Goal: Information Seeking & Learning: Find contact information

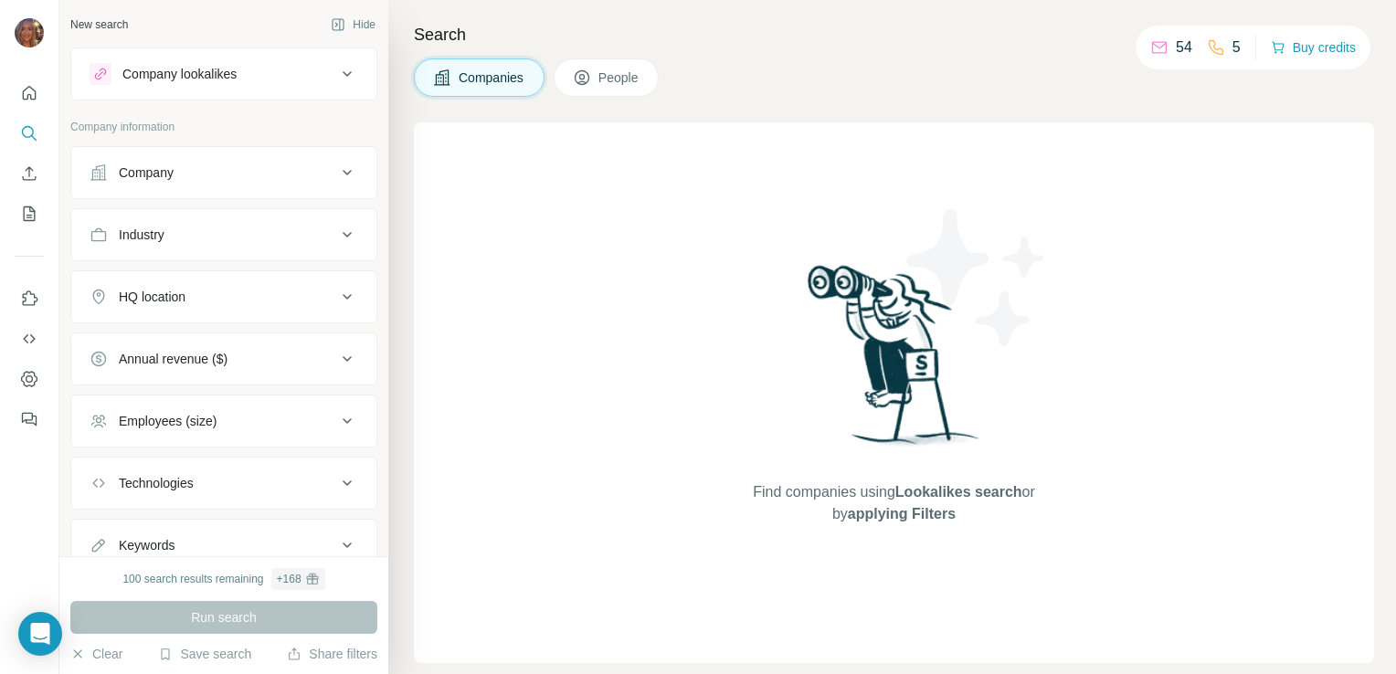
click at [318, 168] on div "Company" at bounding box center [213, 173] width 247 height 18
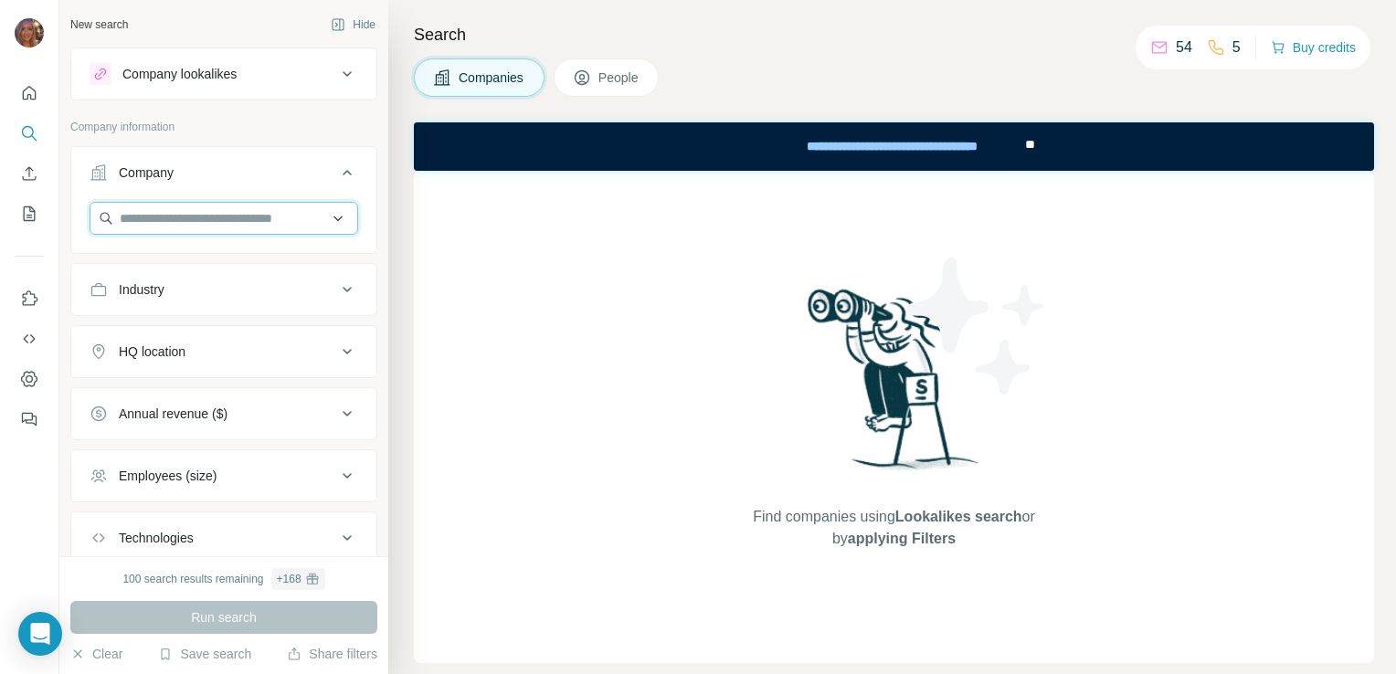
click at [280, 220] on input "text" at bounding box center [224, 218] width 269 height 33
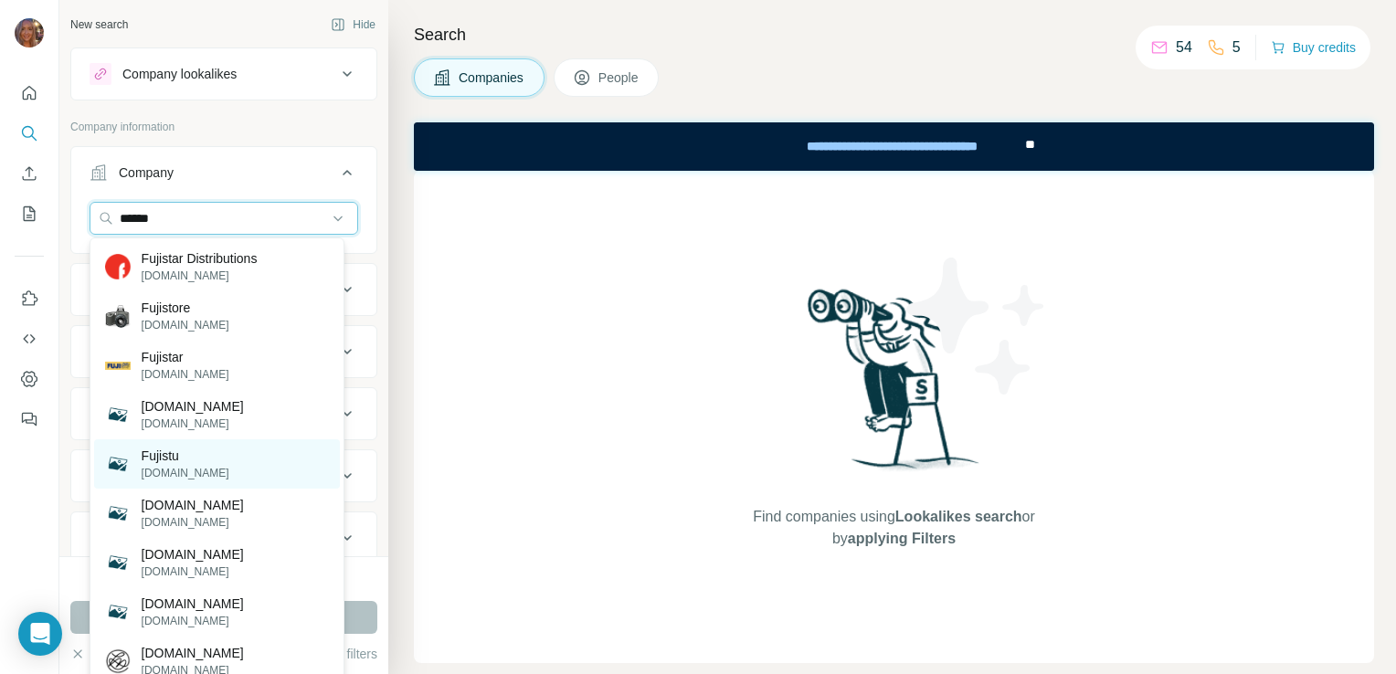
type input "******"
click at [195, 462] on p "Fujistu" at bounding box center [186, 456] width 88 height 18
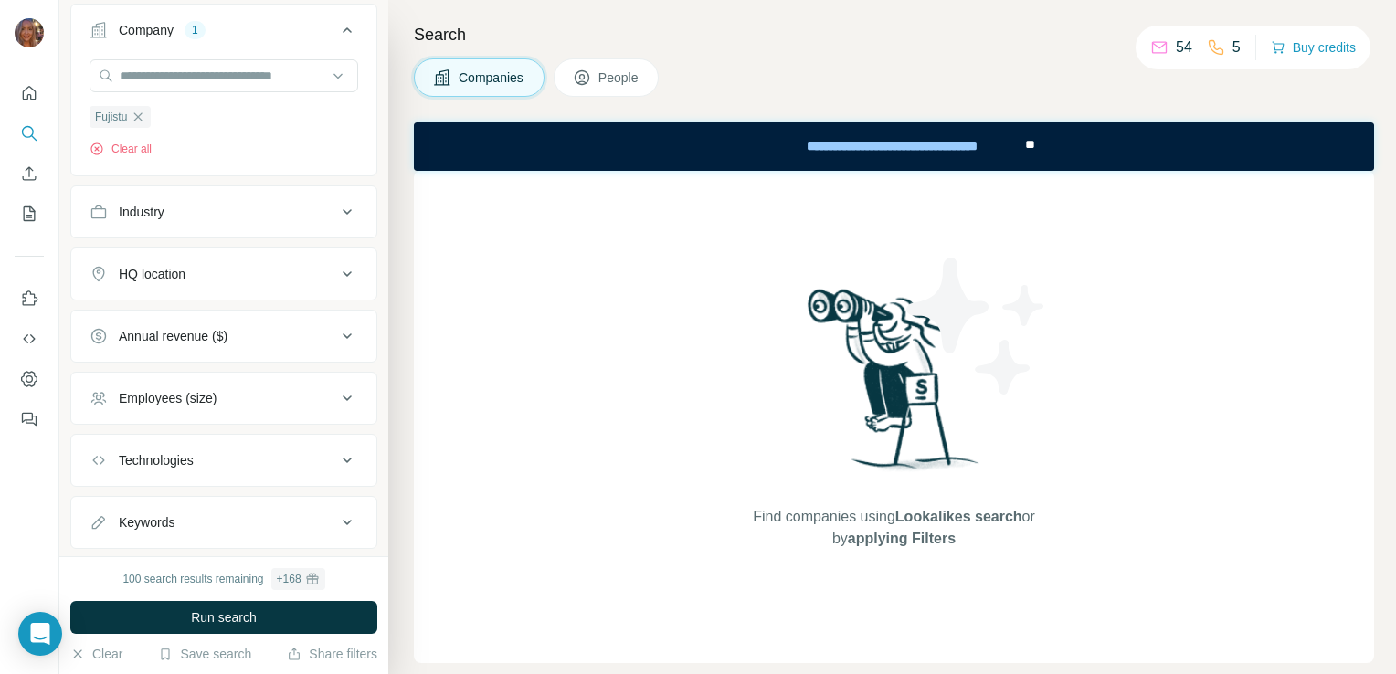
scroll to position [144, 0]
click at [249, 384] on button "Employees (size)" at bounding box center [223, 397] width 305 height 44
click at [249, 384] on button "Employees (size)" at bounding box center [223, 400] width 305 height 51
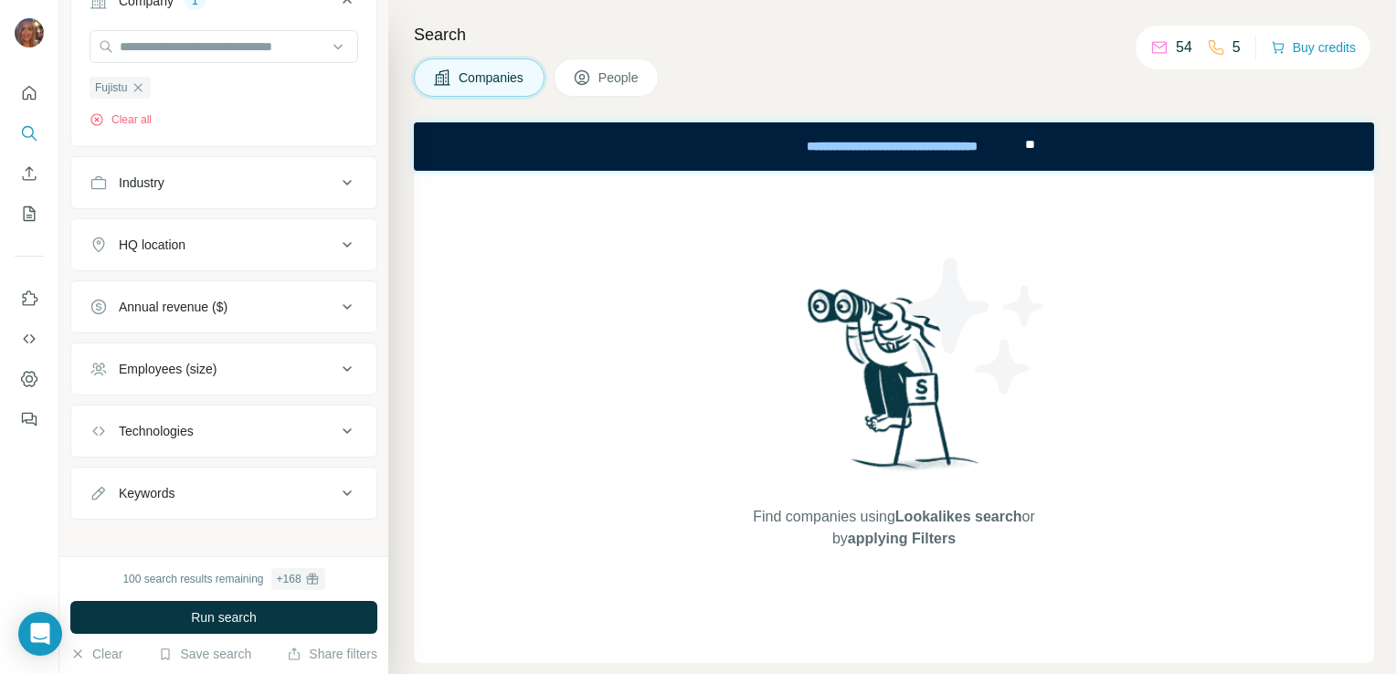
scroll to position [183, 0]
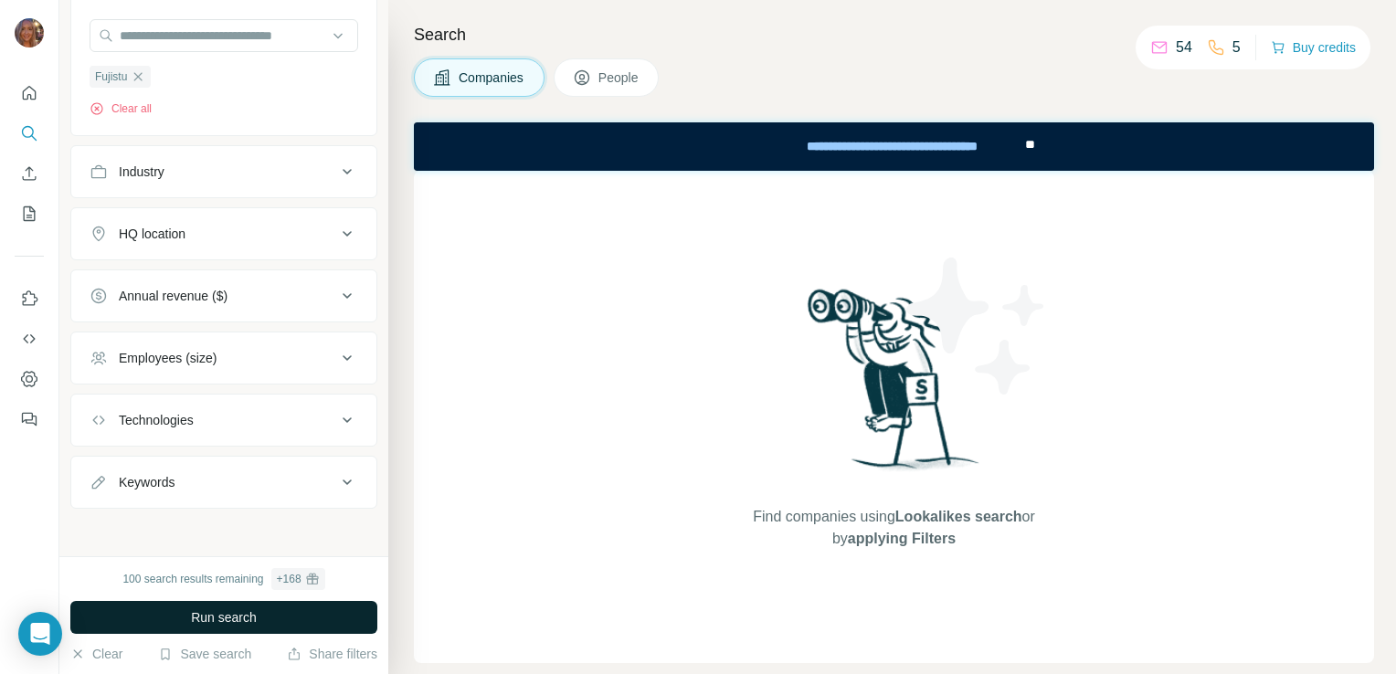
click at [208, 616] on span "Run search" at bounding box center [224, 618] width 66 height 18
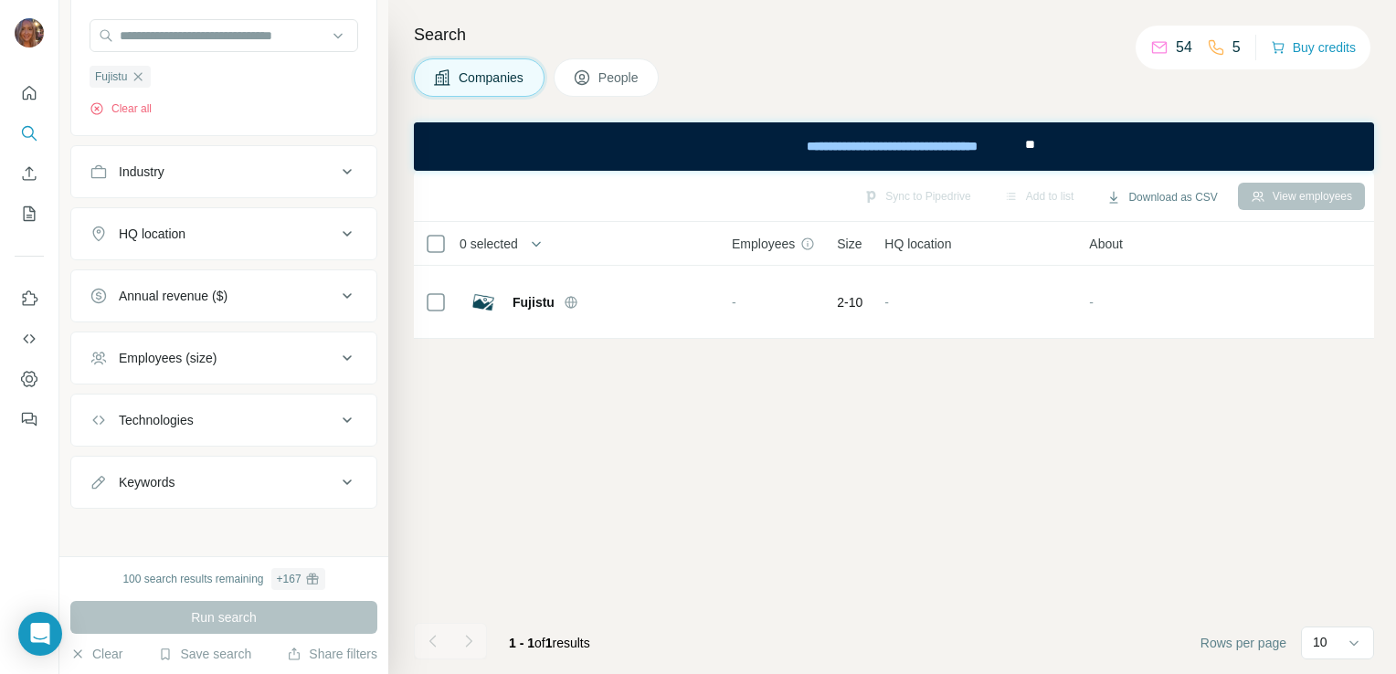
click at [633, 72] on span "People" at bounding box center [620, 78] width 42 height 18
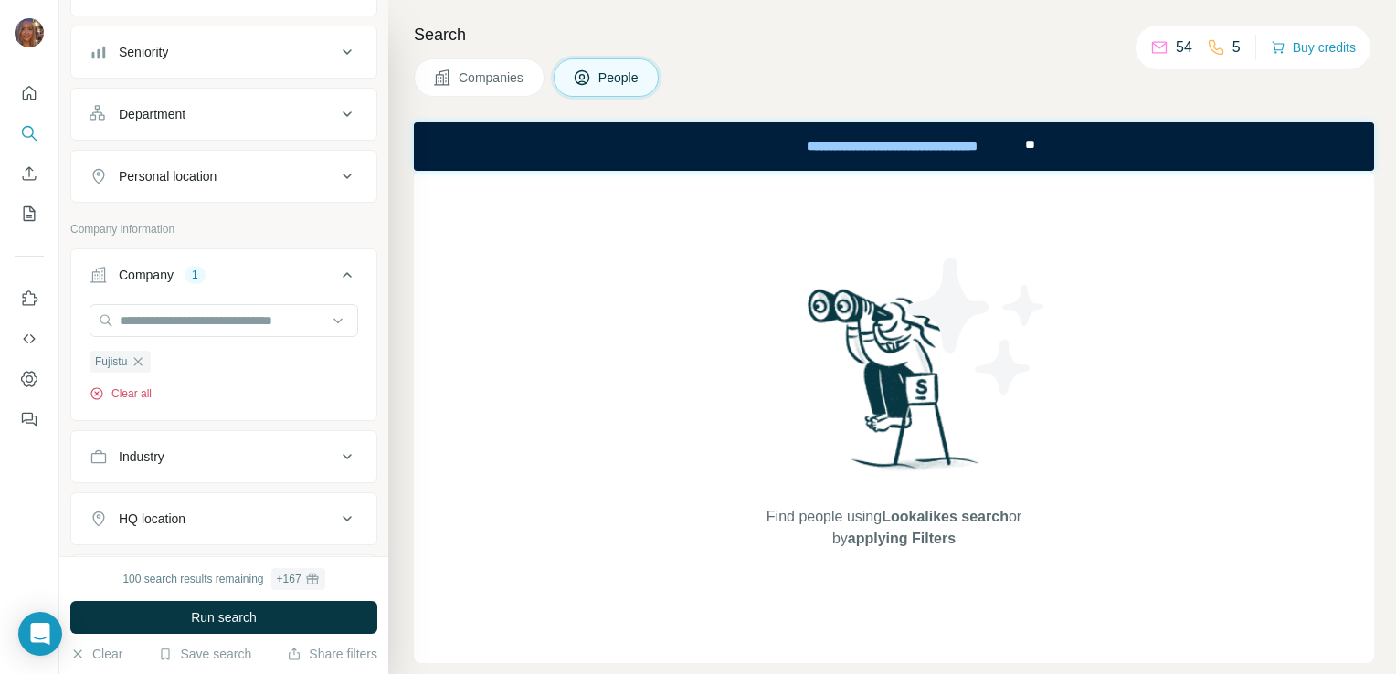
click at [101, 393] on icon "button" at bounding box center [96, 394] width 12 height 12
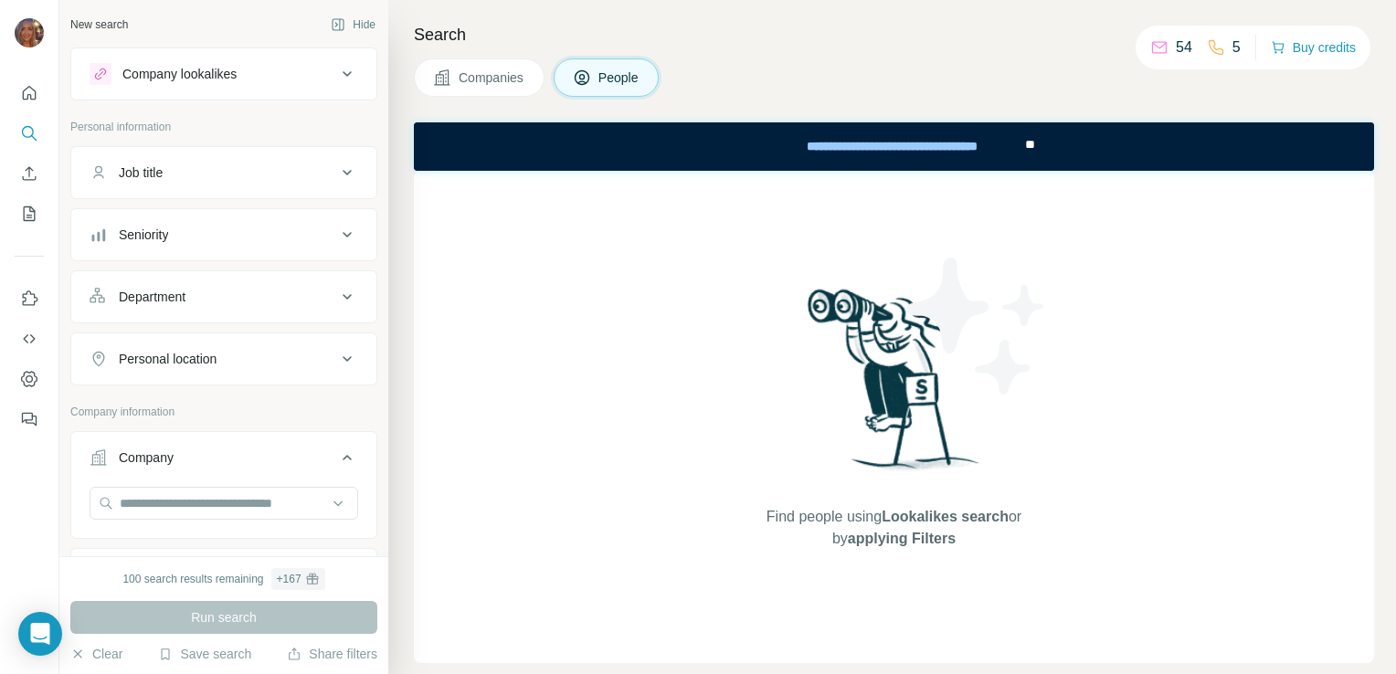
click at [261, 178] on div "Job title" at bounding box center [213, 173] width 247 height 18
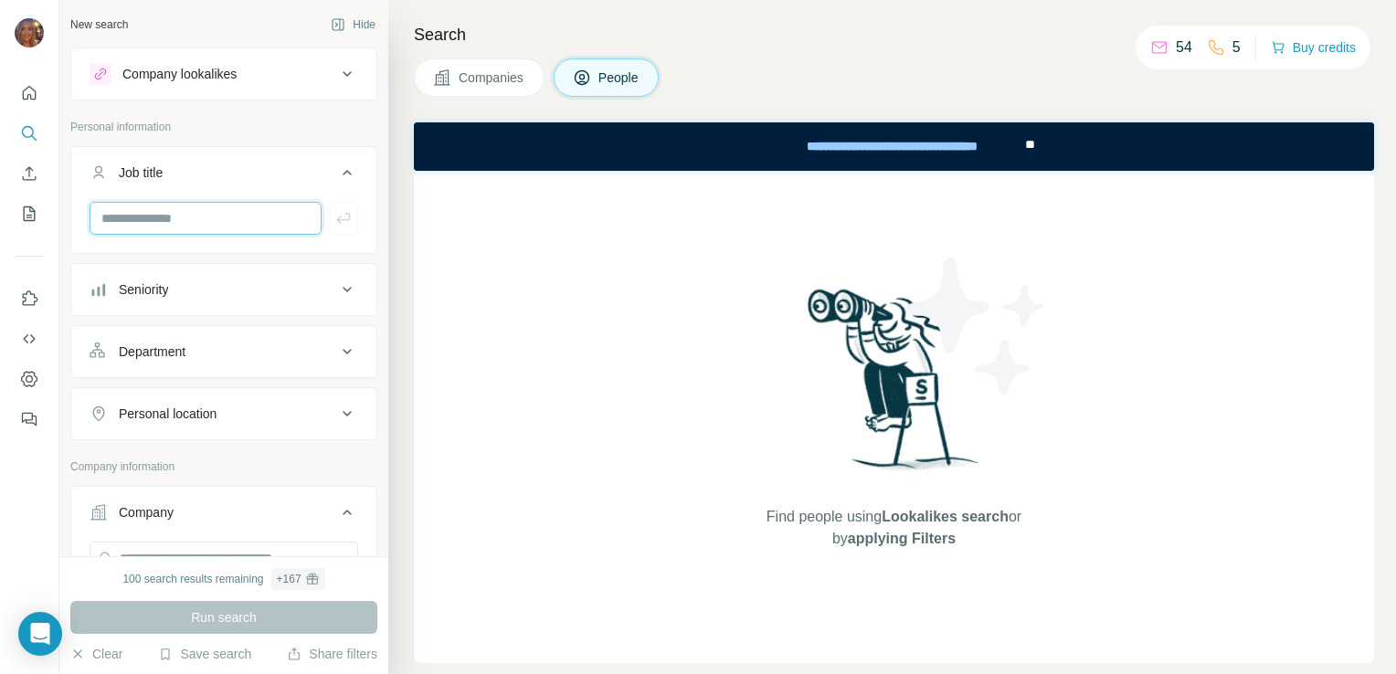
click at [265, 220] on input "text" at bounding box center [206, 218] width 232 height 33
type input "**********"
click at [336, 218] on icon "button" at bounding box center [343, 218] width 18 height 18
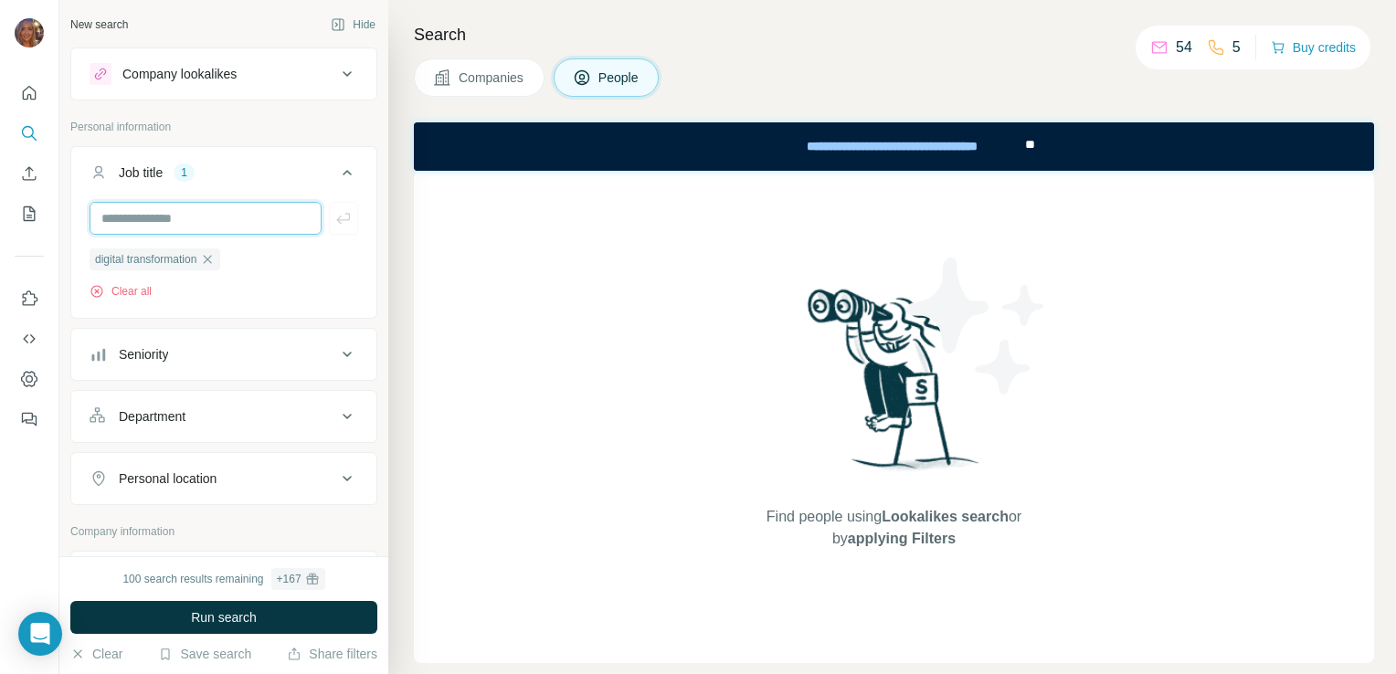
click at [260, 218] on input "text" at bounding box center [206, 218] width 232 height 33
type input "**********"
click at [334, 226] on icon "button" at bounding box center [343, 218] width 18 height 18
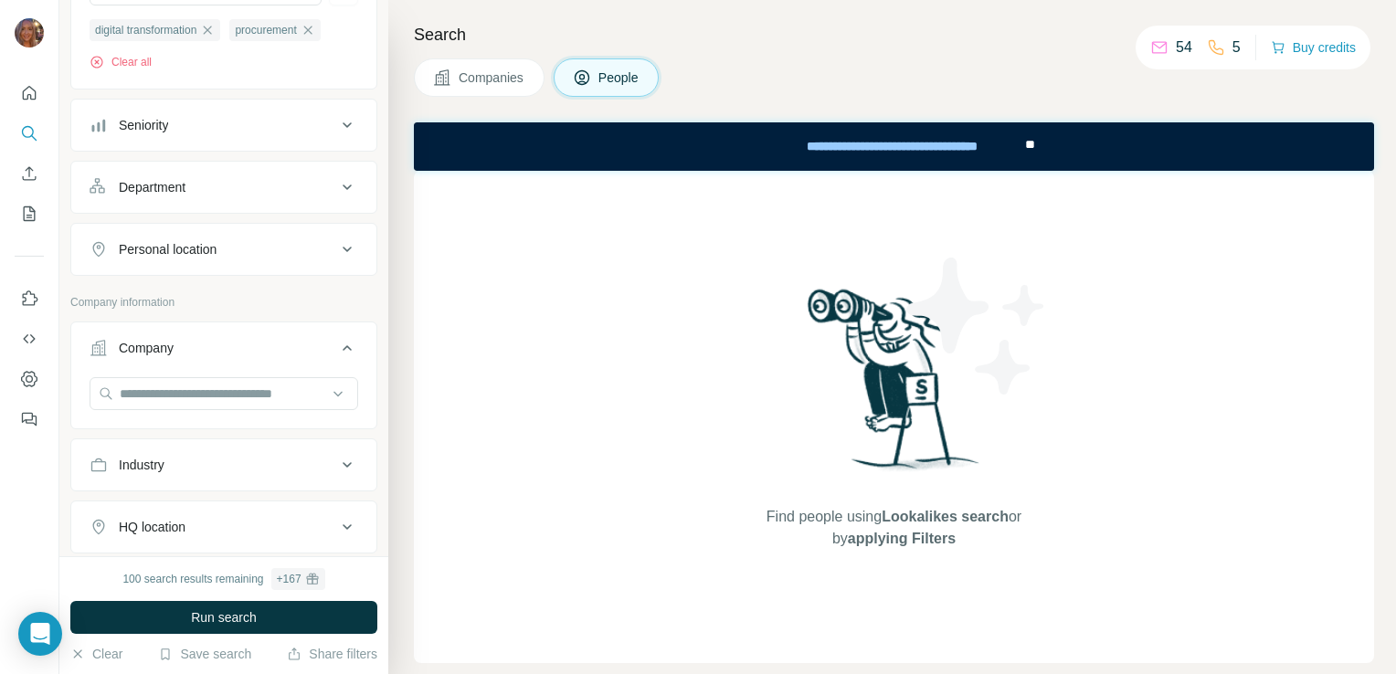
scroll to position [241, 0]
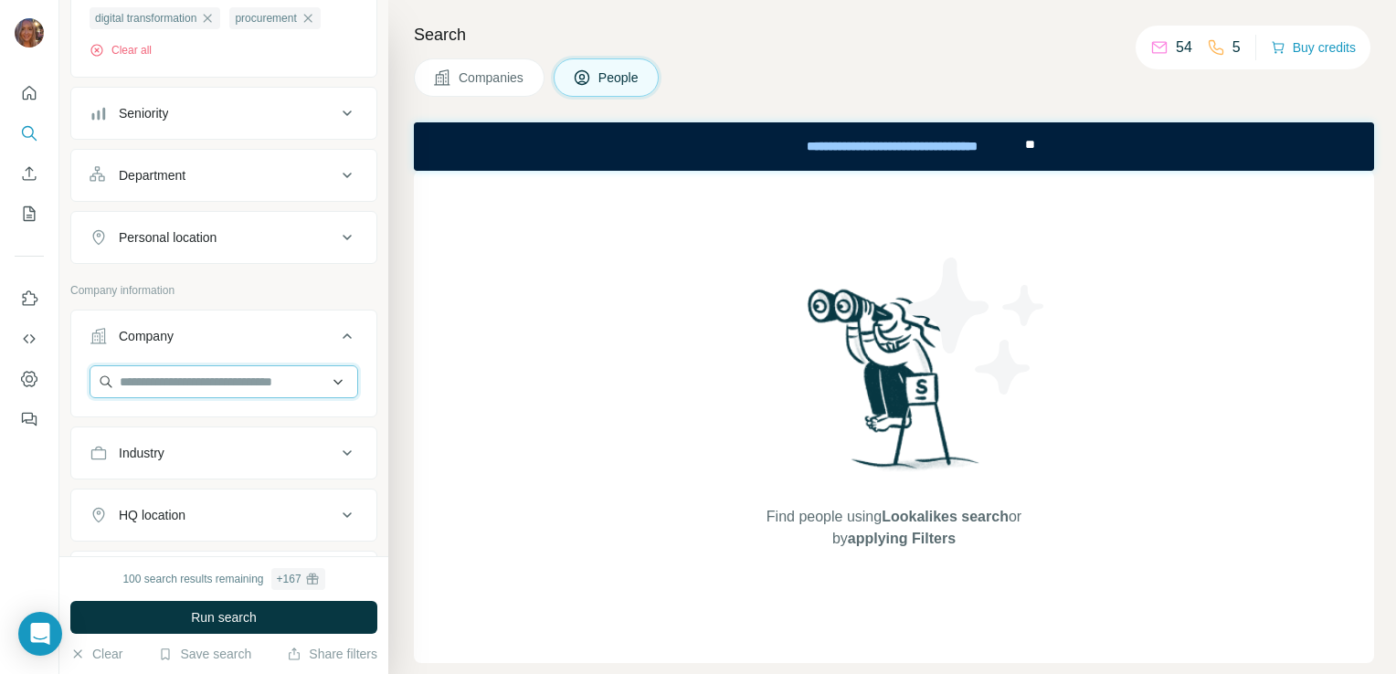
click at [205, 374] on input "text" at bounding box center [224, 382] width 269 height 33
type input "**********"
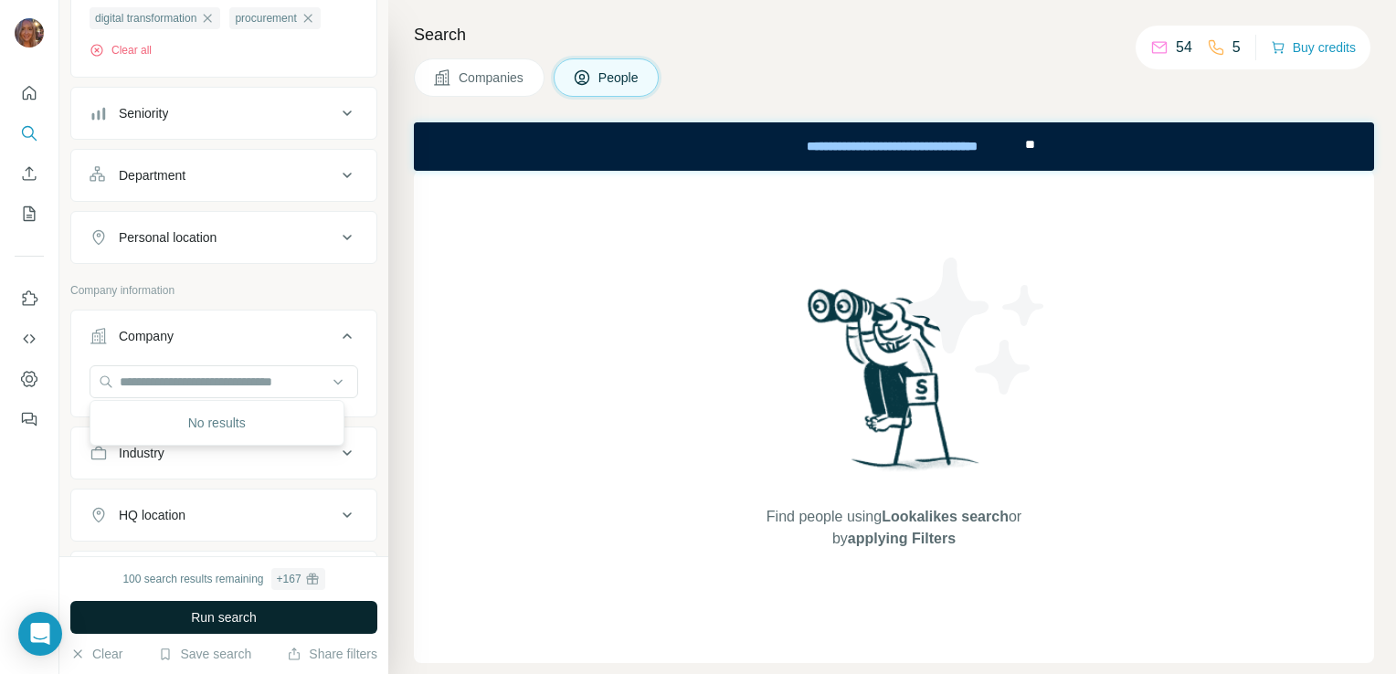
click at [311, 616] on button "Run search" at bounding box center [223, 617] width 307 height 33
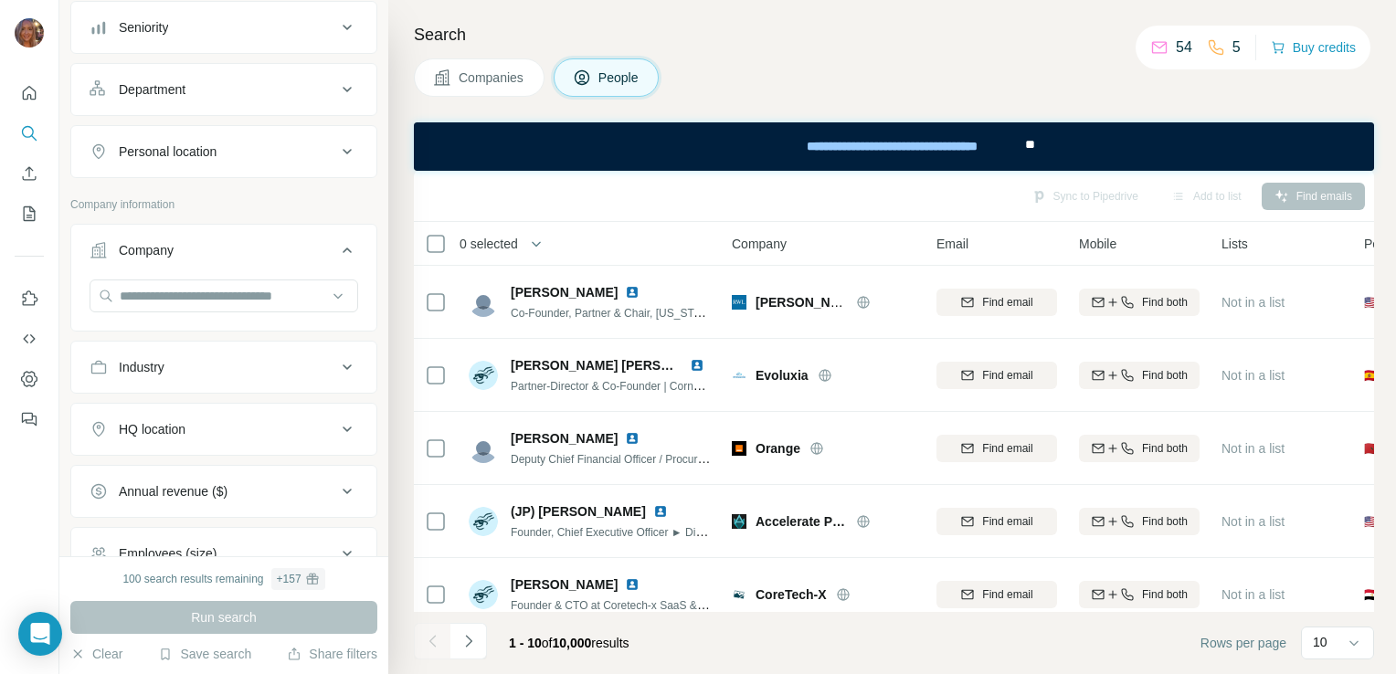
scroll to position [311, 0]
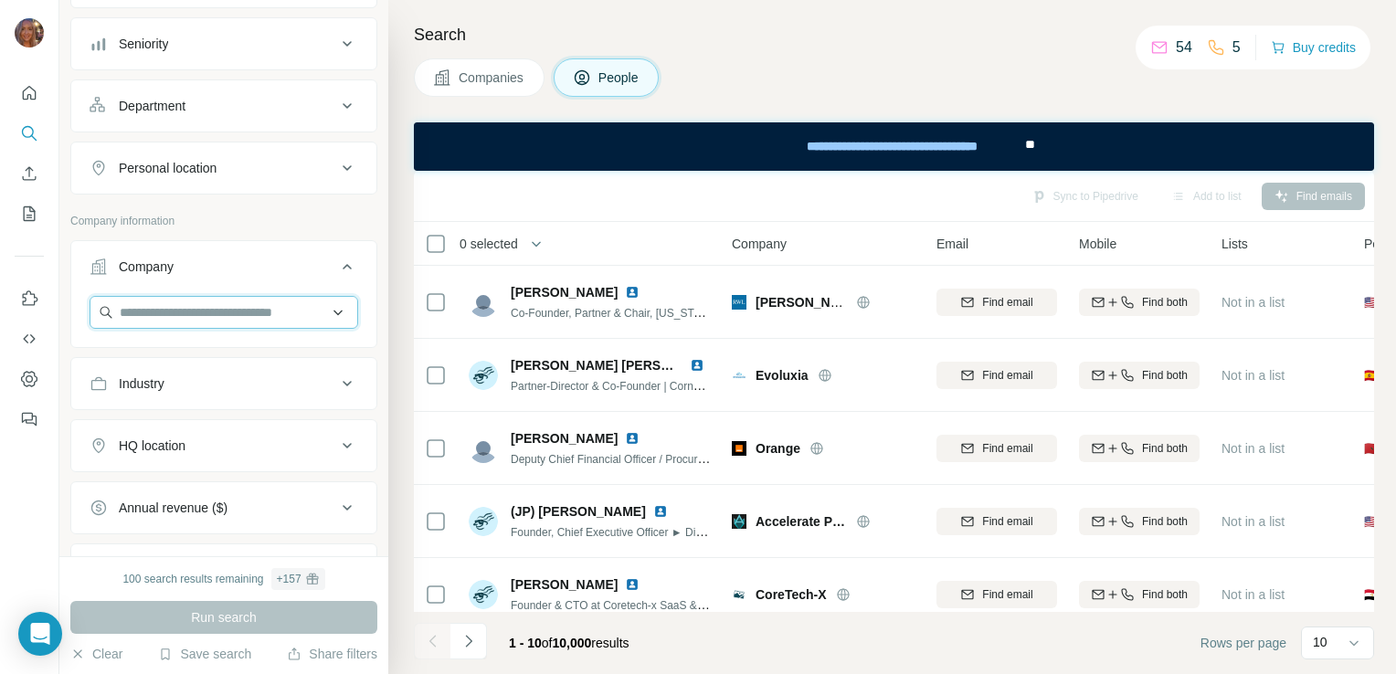
click at [207, 319] on input "text" at bounding box center [224, 312] width 269 height 33
click at [238, 345] on div "Type to search" at bounding box center [217, 353] width 246 height 37
click at [235, 316] on input "text" at bounding box center [224, 312] width 269 height 33
type input "*"
click at [235, 316] on input "text" at bounding box center [224, 312] width 269 height 33
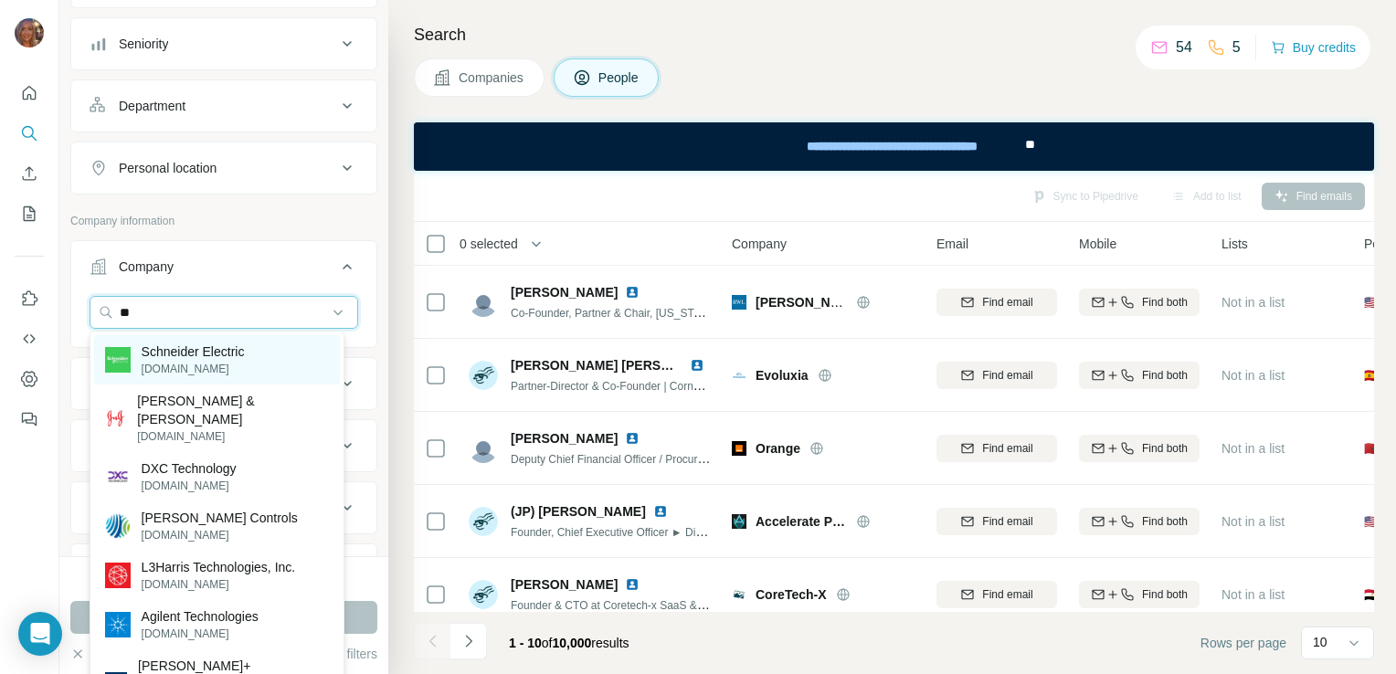
type input "**"
click at [244, 346] on p "Schneider Electric" at bounding box center [193, 352] width 103 height 18
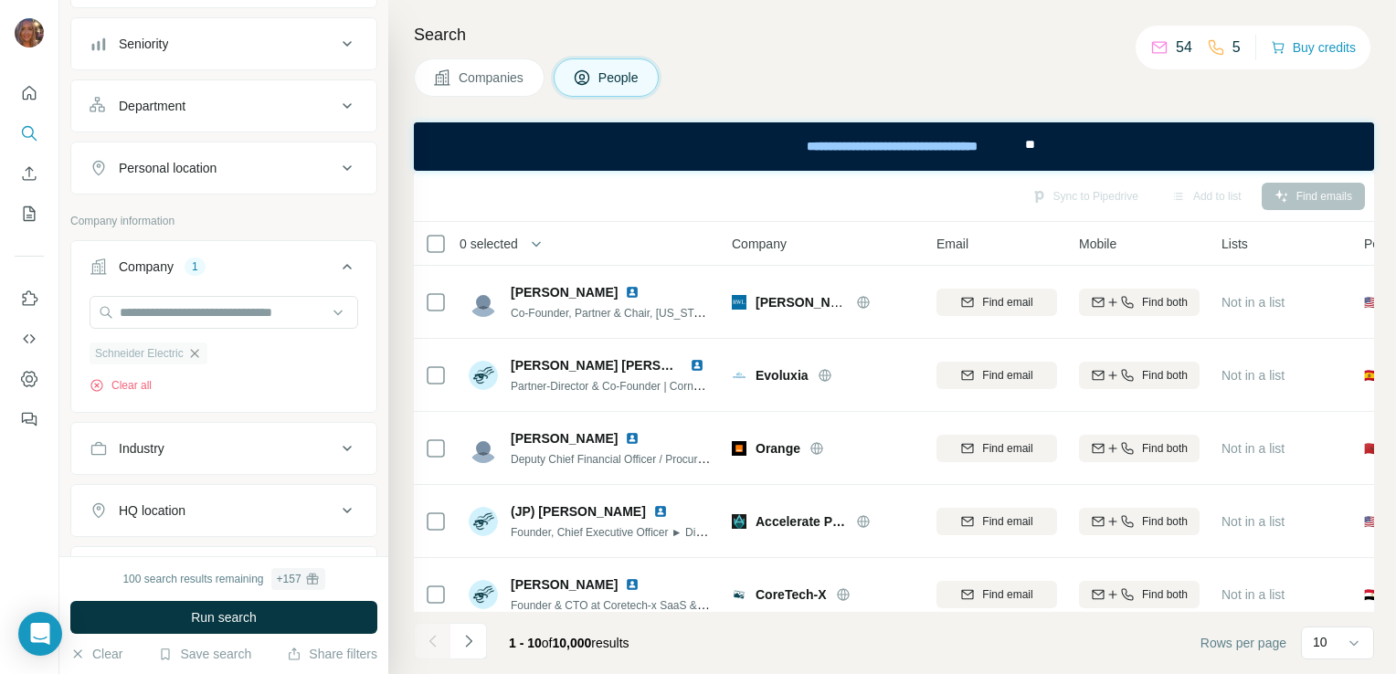
click at [202, 351] on icon "button" at bounding box center [194, 353] width 15 height 15
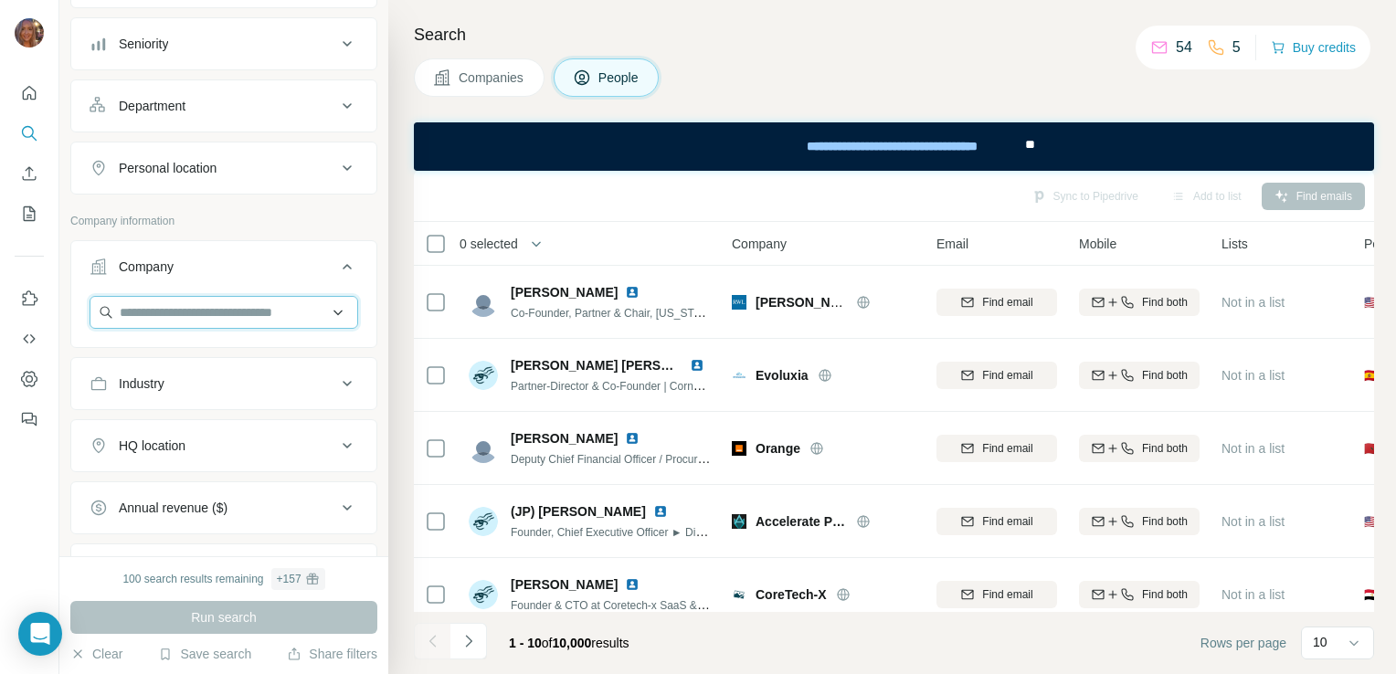
click at [298, 315] on input "text" at bounding box center [224, 312] width 269 height 33
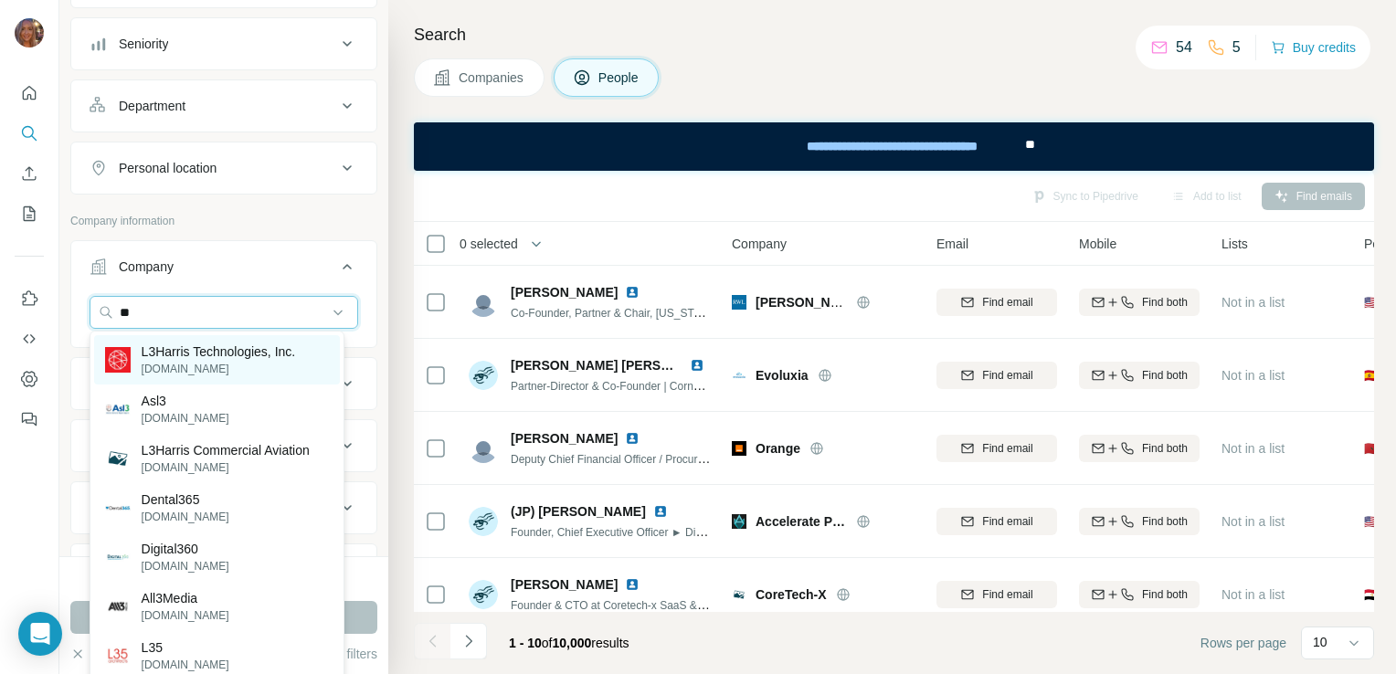
type input "**"
click at [285, 356] on p "L3Harris Technologies, Inc." at bounding box center [219, 352] width 154 height 18
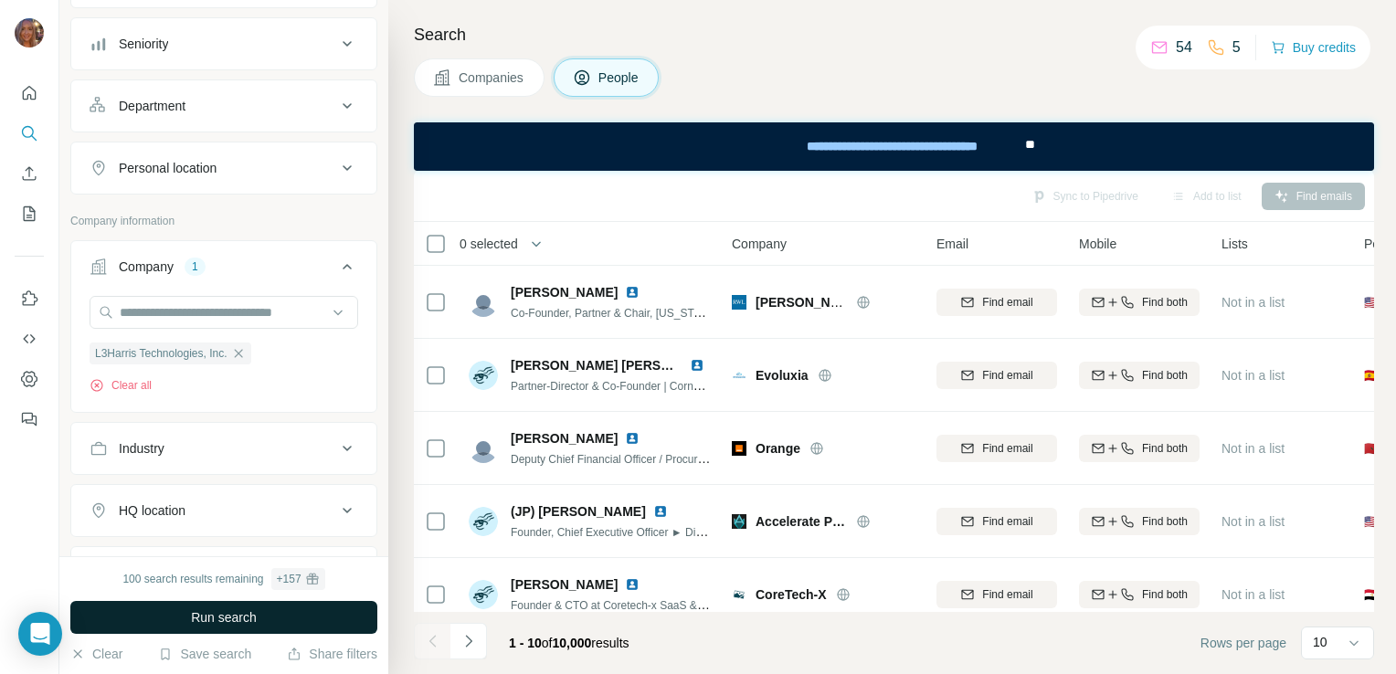
click at [241, 620] on span "Run search" at bounding box center [224, 618] width 66 height 18
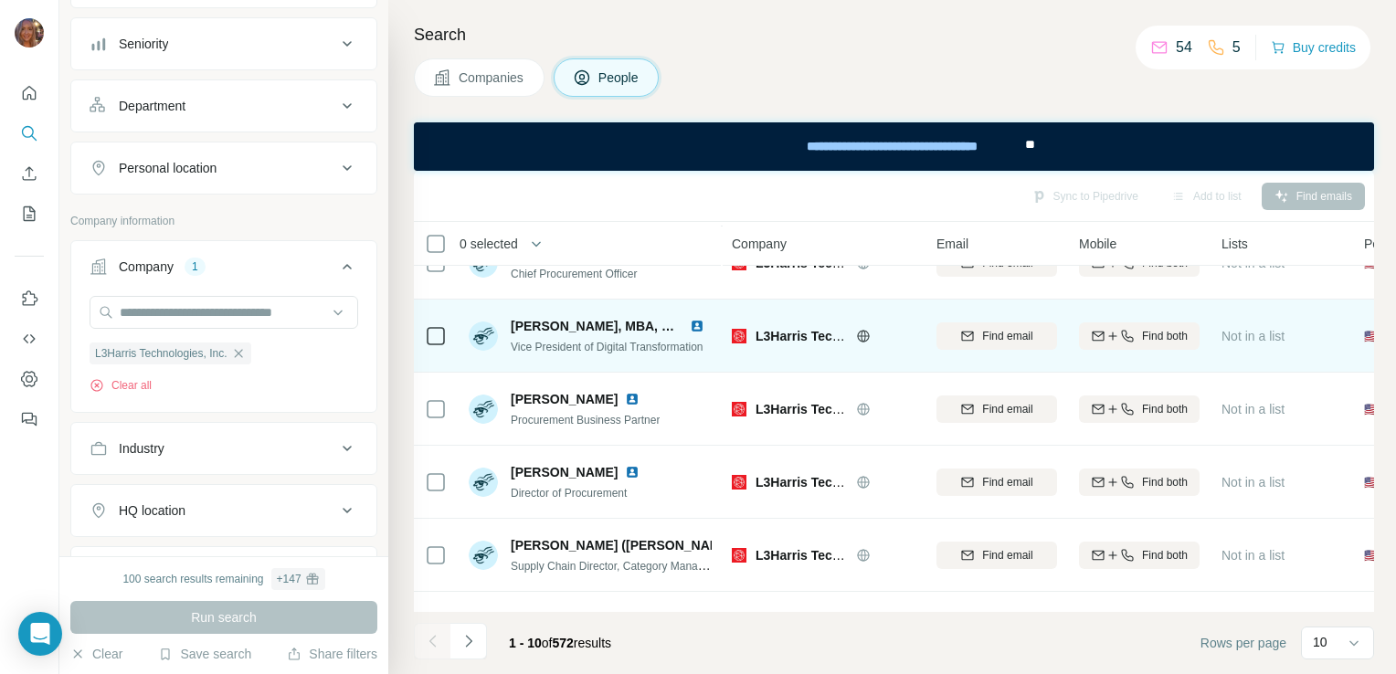
scroll to position [113, 0]
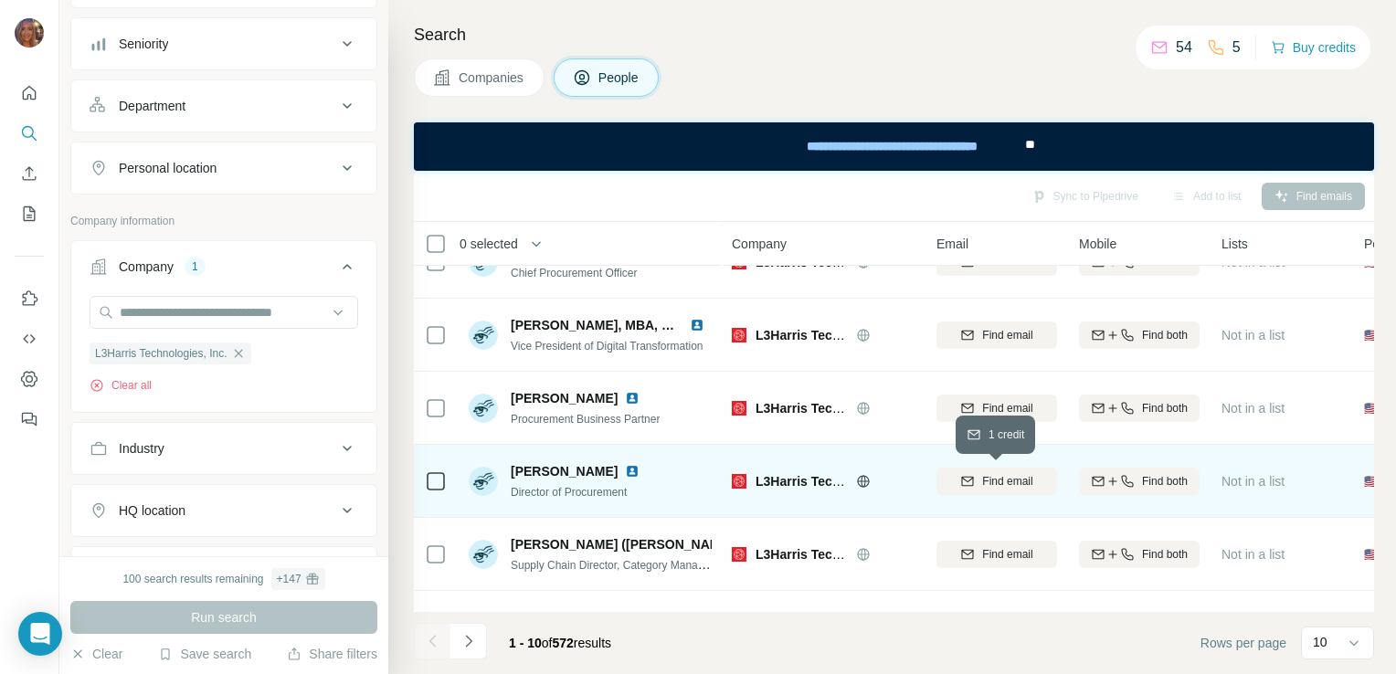
click at [973, 479] on icon "button" at bounding box center [968, 481] width 15 height 15
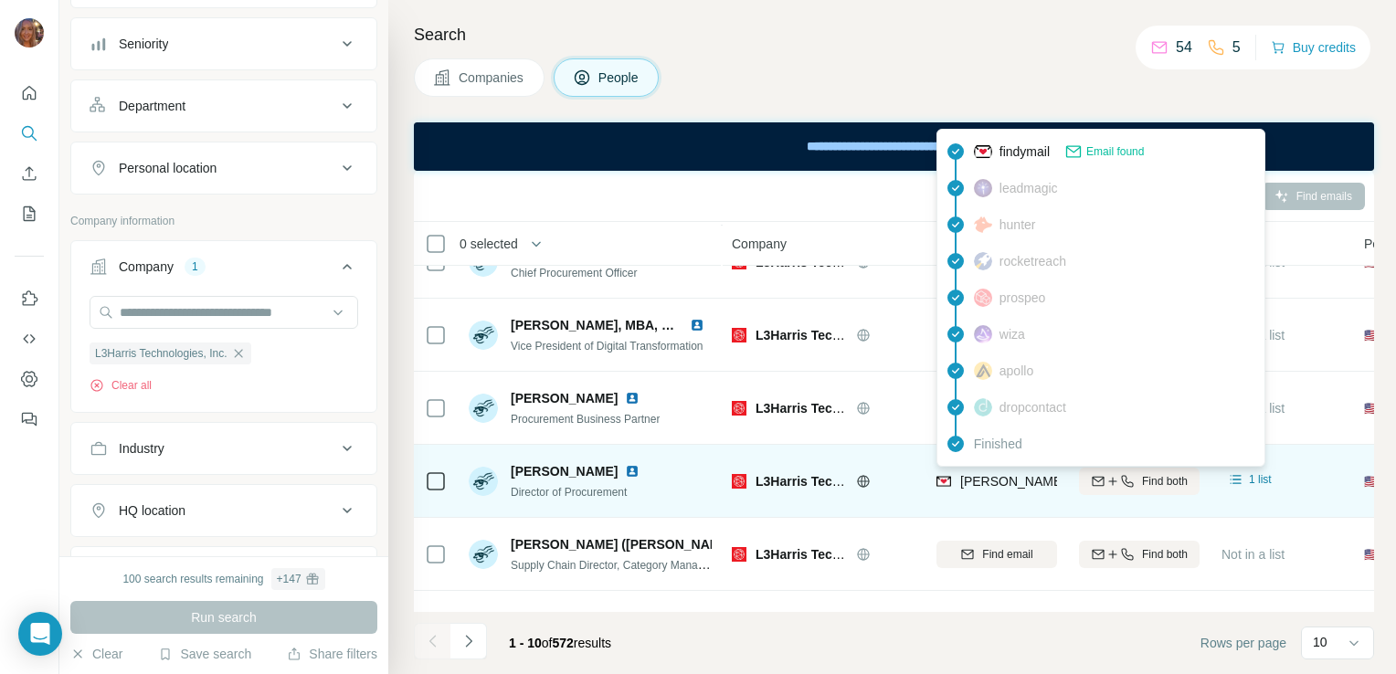
click at [993, 476] on span "[PERSON_NAME][EMAIL_ADDRESS][PERSON_NAME][DOMAIN_NAME]" at bounding box center [1175, 481] width 428 height 15
drag, startPoint x: 993, startPoint y: 476, endPoint x: 1045, endPoint y: 476, distance: 52.1
click at [1045, 476] on span "[PERSON_NAME][EMAIL_ADDRESS][PERSON_NAME][DOMAIN_NAME]" at bounding box center [1175, 481] width 428 height 15
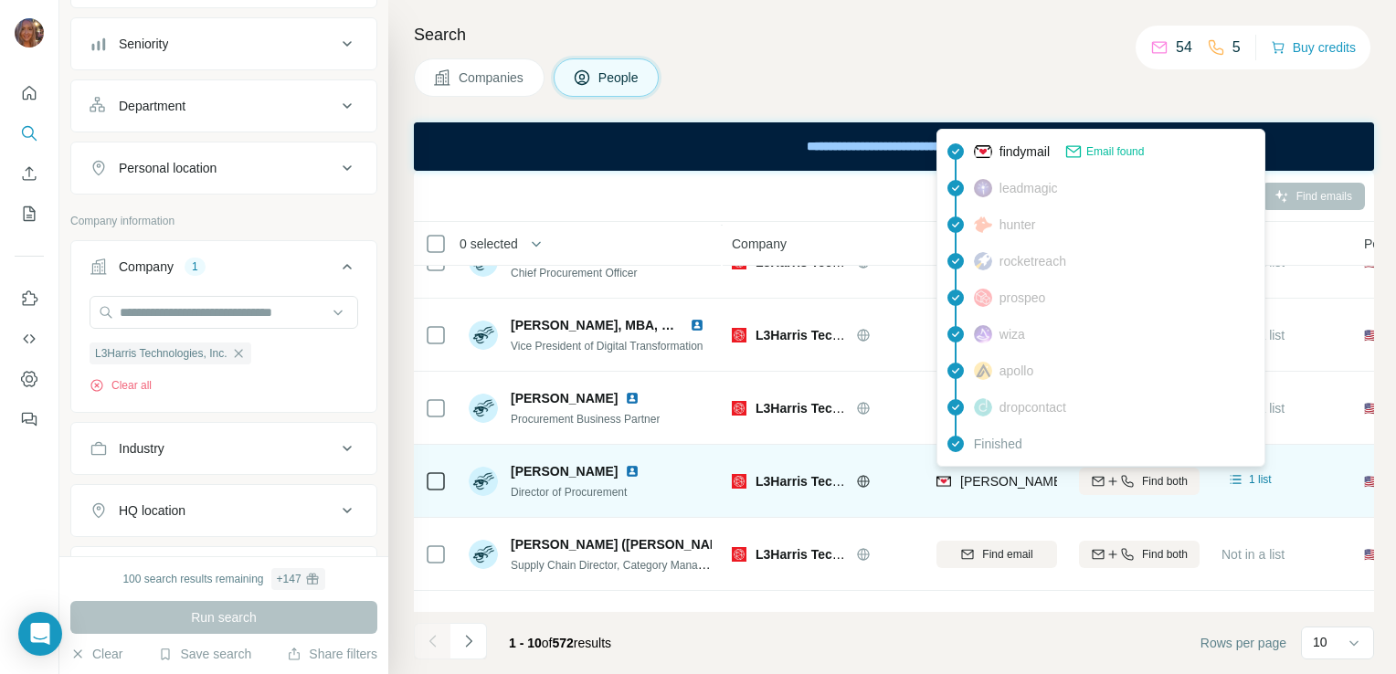
click at [1045, 476] on span "[PERSON_NAME][EMAIL_ADDRESS][PERSON_NAME][DOMAIN_NAME]" at bounding box center [1175, 481] width 428 height 15
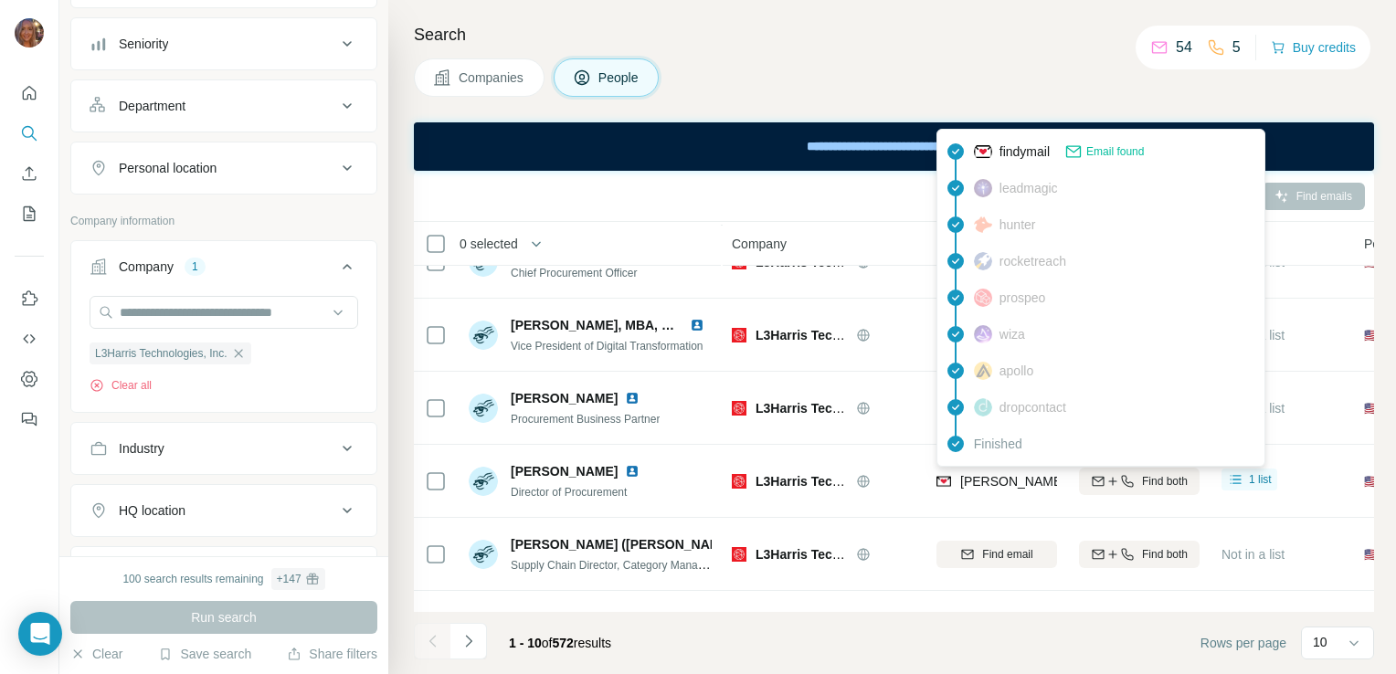
click at [1050, 145] on span "findymail" at bounding box center [1025, 152] width 50 height 18
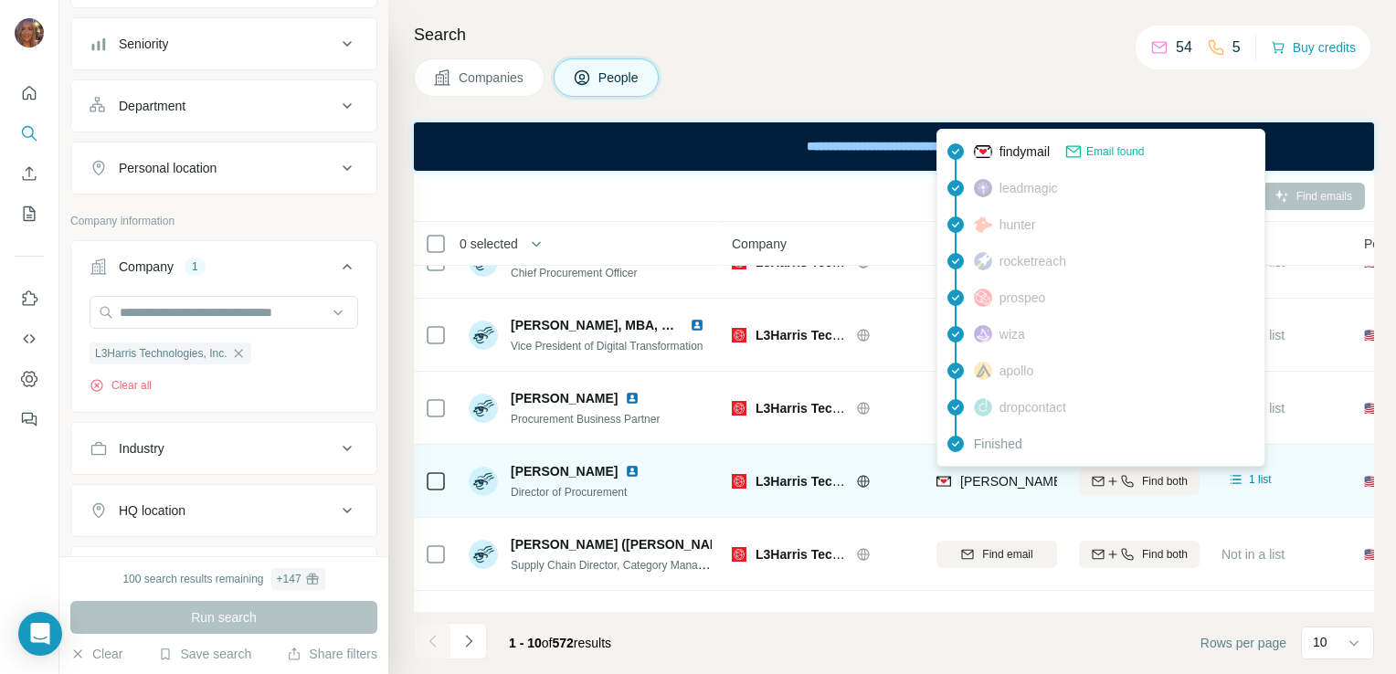
click at [1042, 483] on span "[PERSON_NAME][EMAIL_ADDRESS][PERSON_NAME][DOMAIN_NAME]" at bounding box center [1175, 481] width 428 height 15
